Goal: Check status: Check status

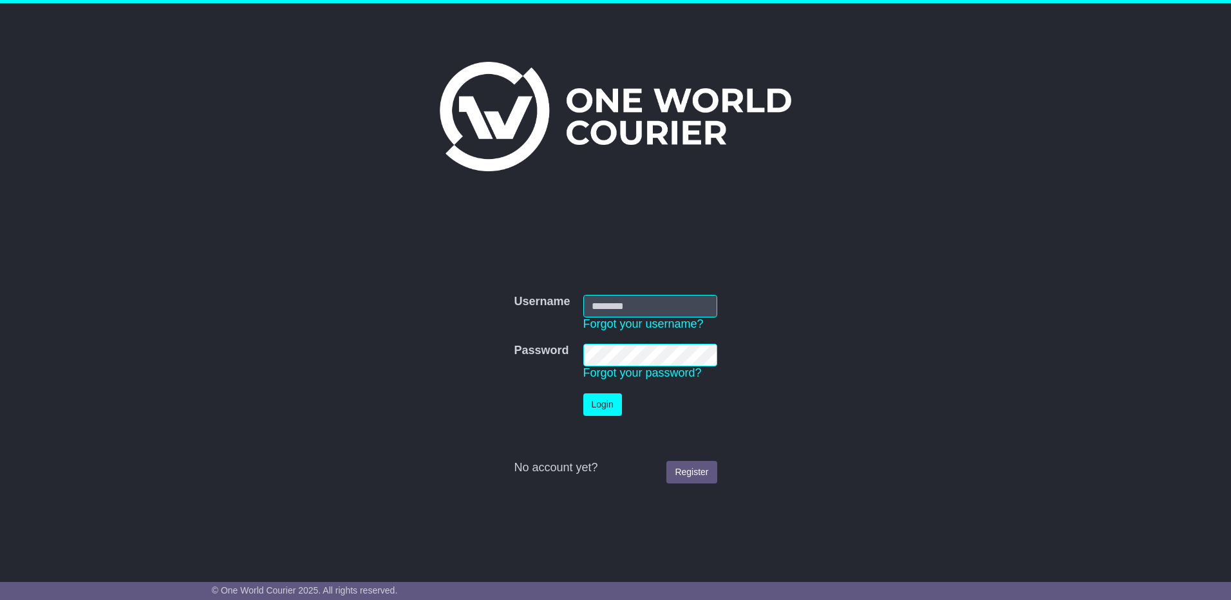
type input "**********"
click at [605, 400] on button "Login" at bounding box center [602, 404] width 39 height 23
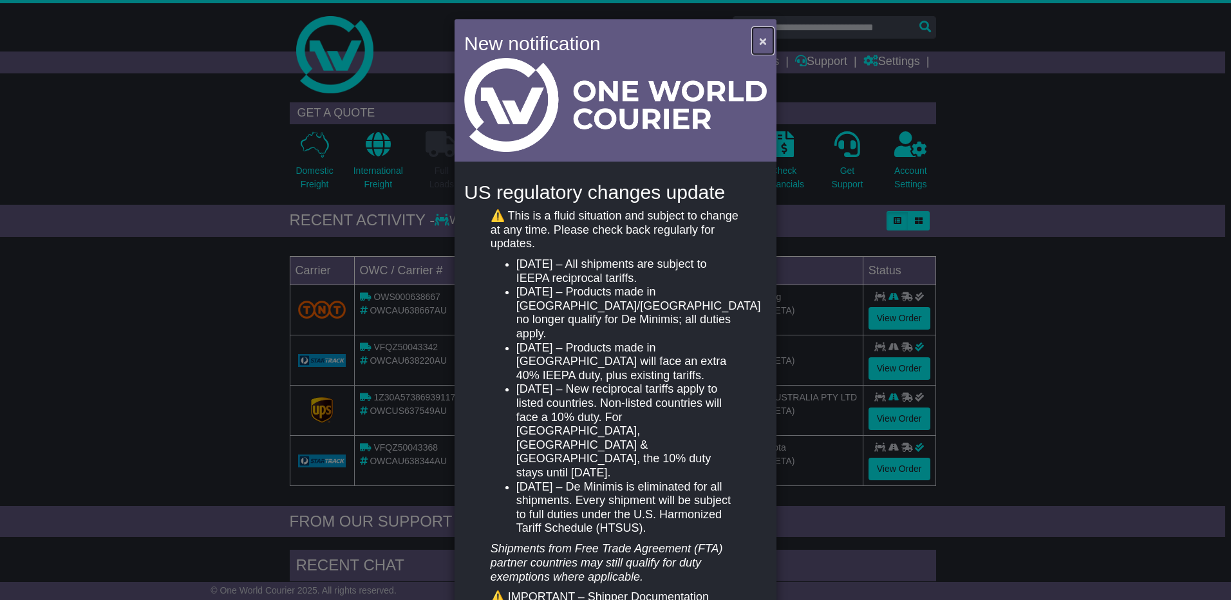
click at [760, 42] on span "×" at bounding box center [763, 40] width 8 height 15
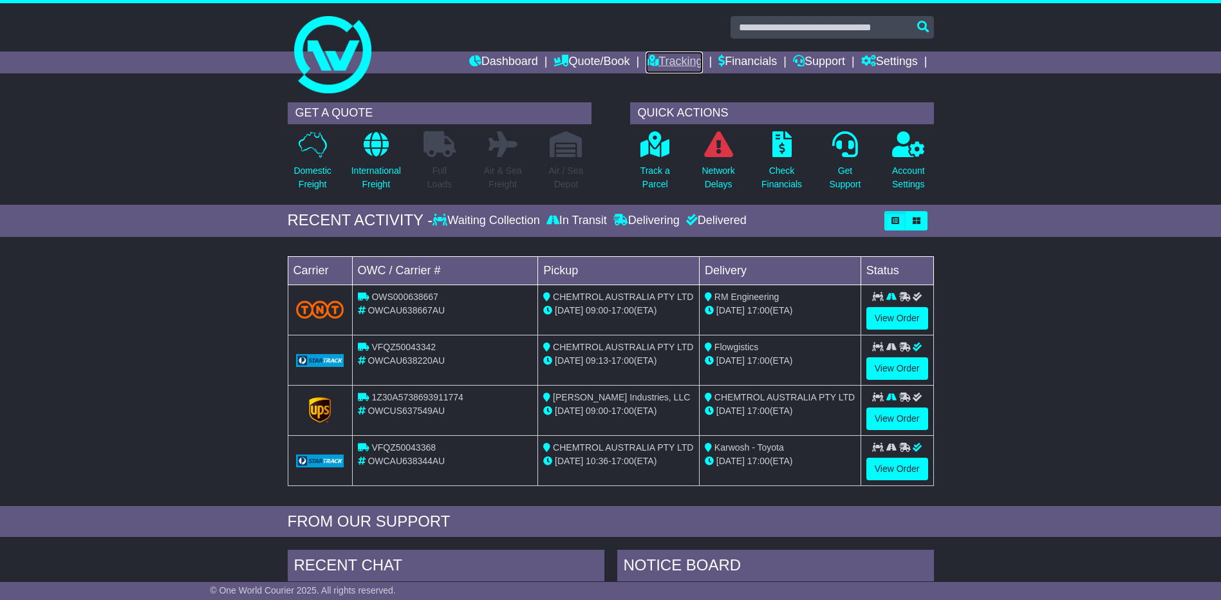
click at [670, 59] on link "Tracking" at bounding box center [674, 63] width 57 height 22
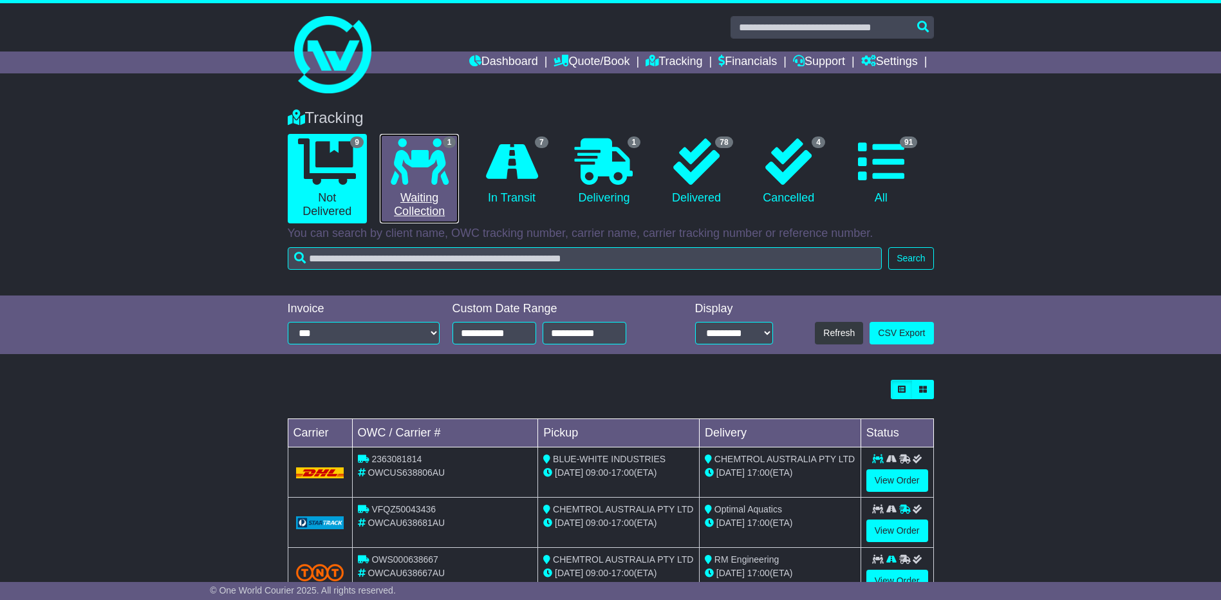
click at [442, 163] on icon at bounding box center [420, 161] width 58 height 46
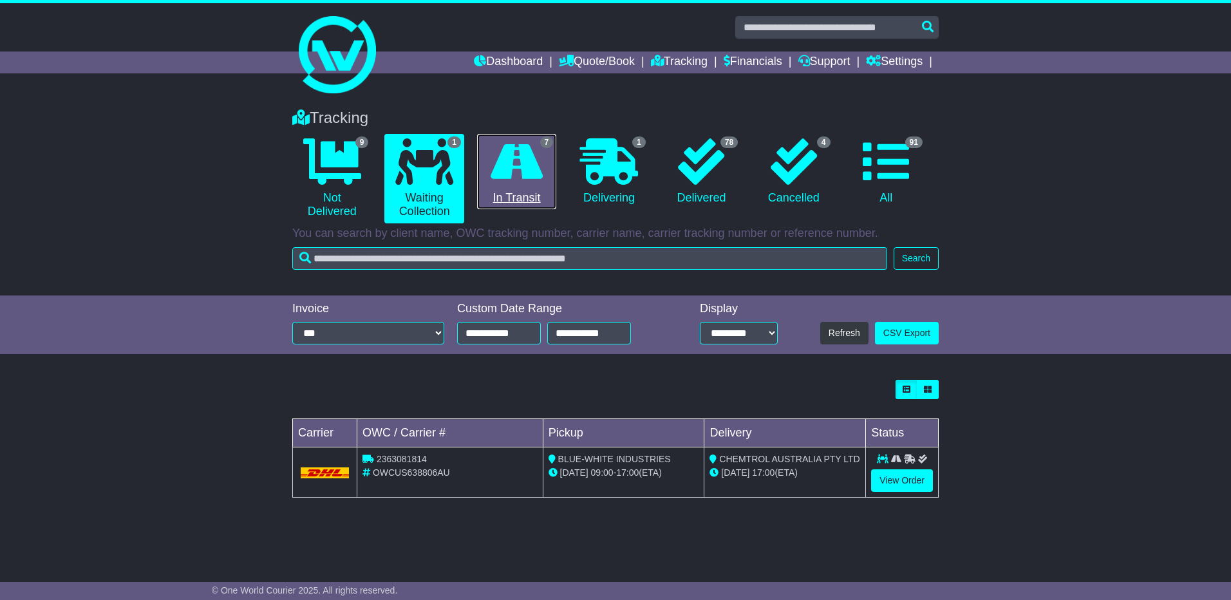
click at [521, 164] on icon at bounding box center [517, 161] width 52 height 46
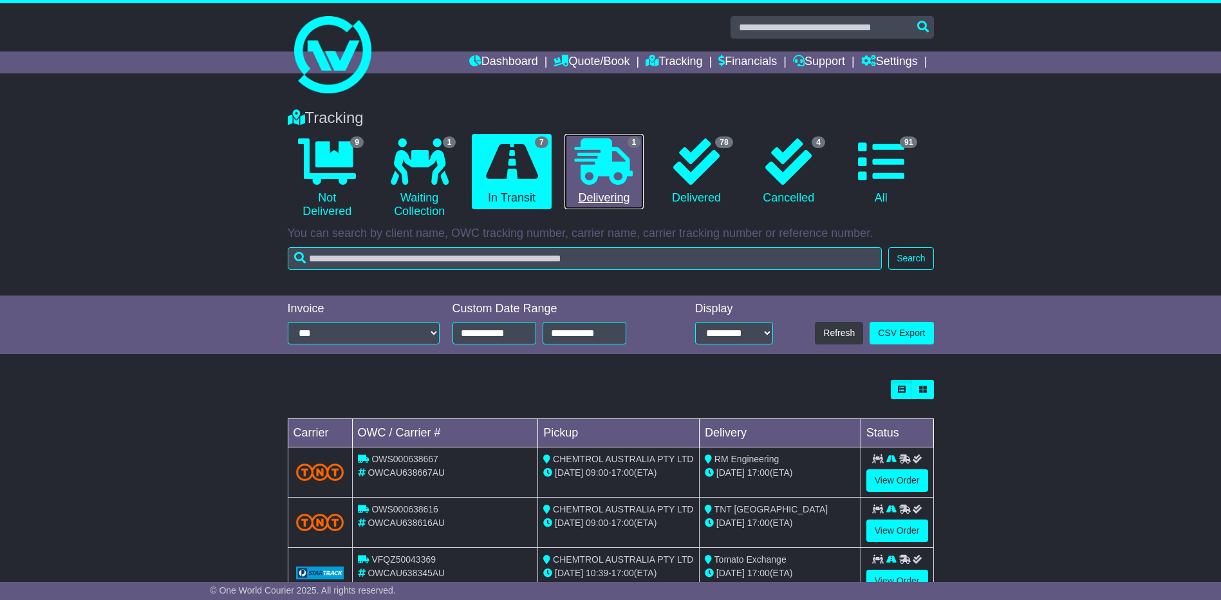
click at [613, 175] on icon at bounding box center [604, 161] width 58 height 46
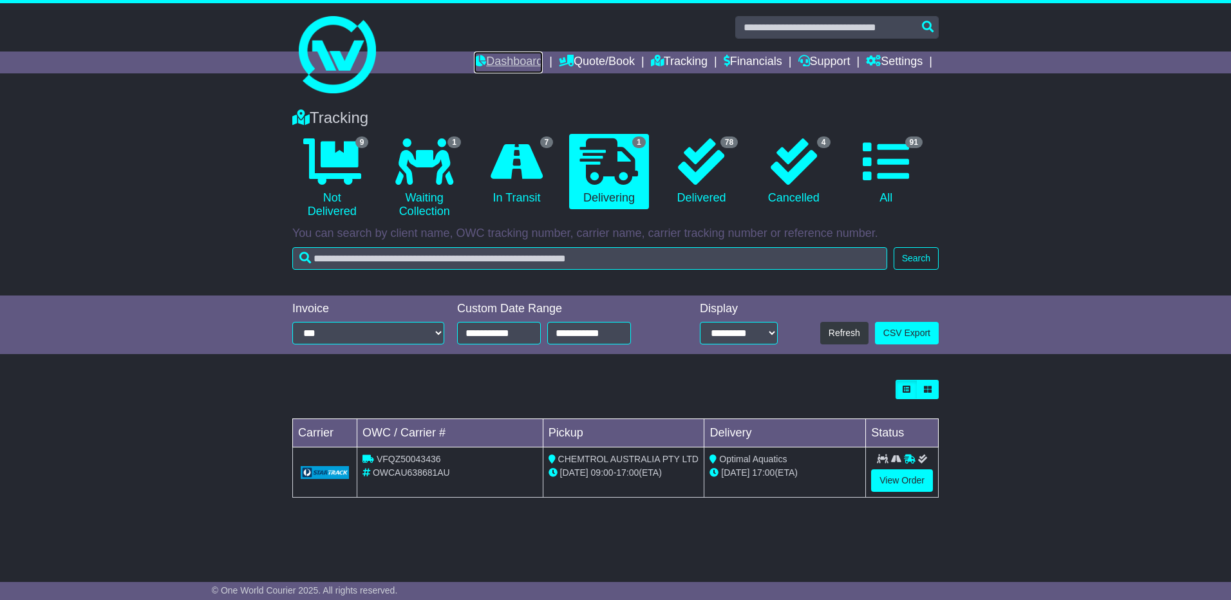
click at [509, 59] on link "Dashboard" at bounding box center [508, 63] width 69 height 22
